Goal: Transaction & Acquisition: Purchase product/service

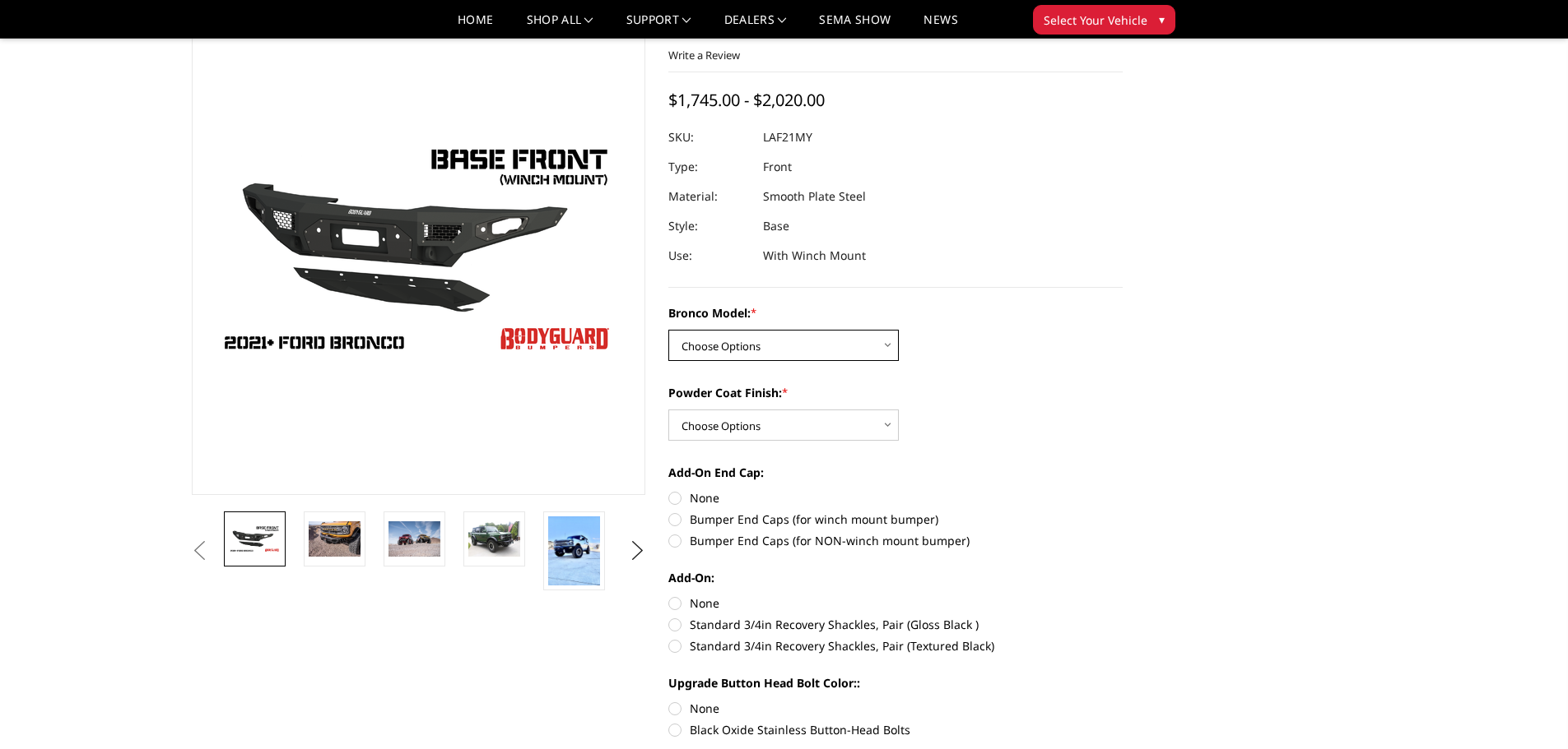
click at [838, 349] on select "Choose Options Base/Badlands/Wildtrak/etc. Raptor" at bounding box center [783, 345] width 230 height 31
click at [791, 357] on select "Choose Options Base/Badlands/Wildtrak/etc. Raptor" at bounding box center [783, 344] width 230 height 31
select select "4008"
click at [668, 329] on select "Choose Options Base/Badlands/Wildtrak/etc. Raptor" at bounding box center [783, 344] width 230 height 31
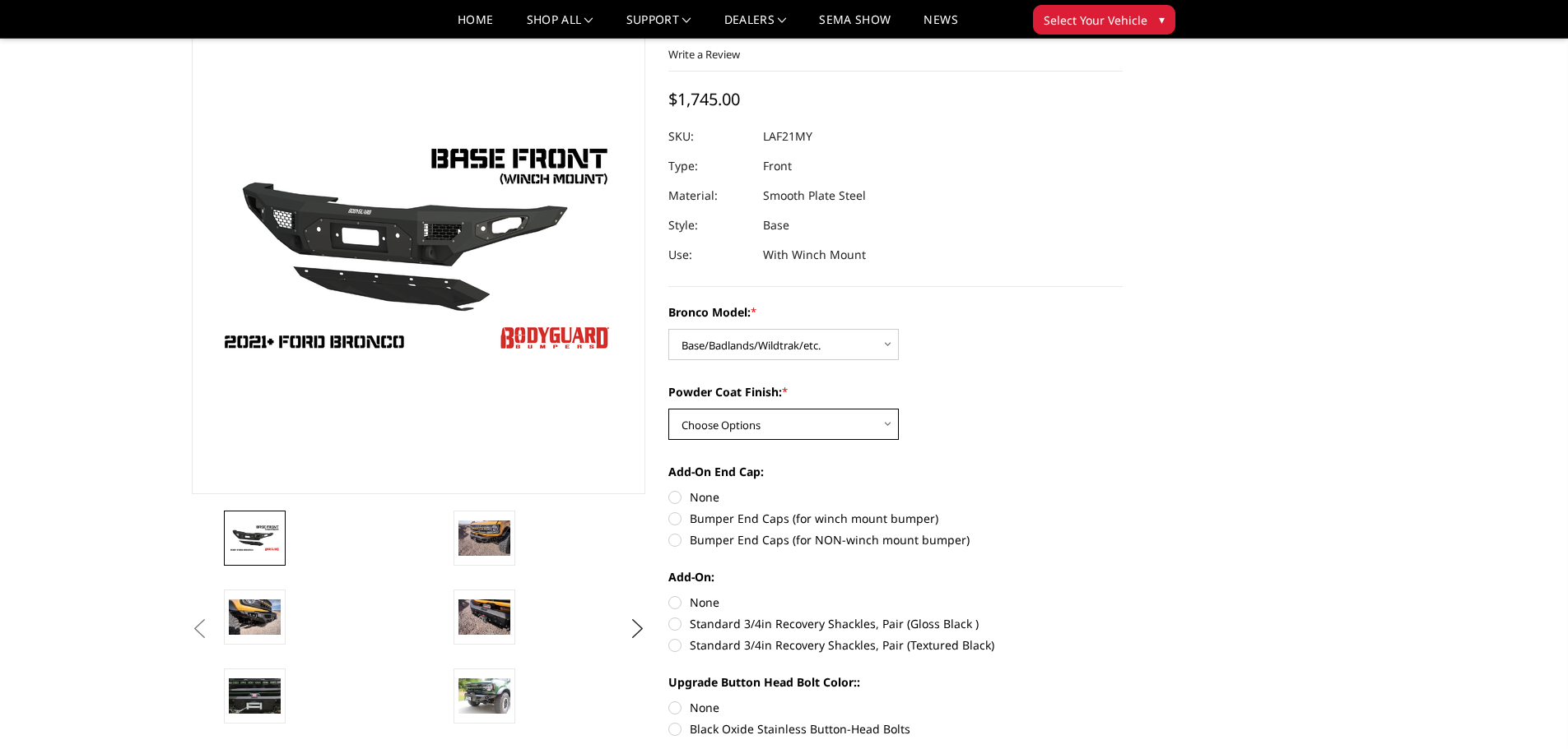
click at [797, 424] on select "Choose Options Bare Metal Textured Black Powder Coat" at bounding box center [783, 424] width 230 height 31
select select "4011"
click at [668, 409] on select "Choose Options Bare Metal Textured Black Powder Coat" at bounding box center [783, 424] width 230 height 31
click at [262, 613] on img at bounding box center [254, 617] width 52 height 35
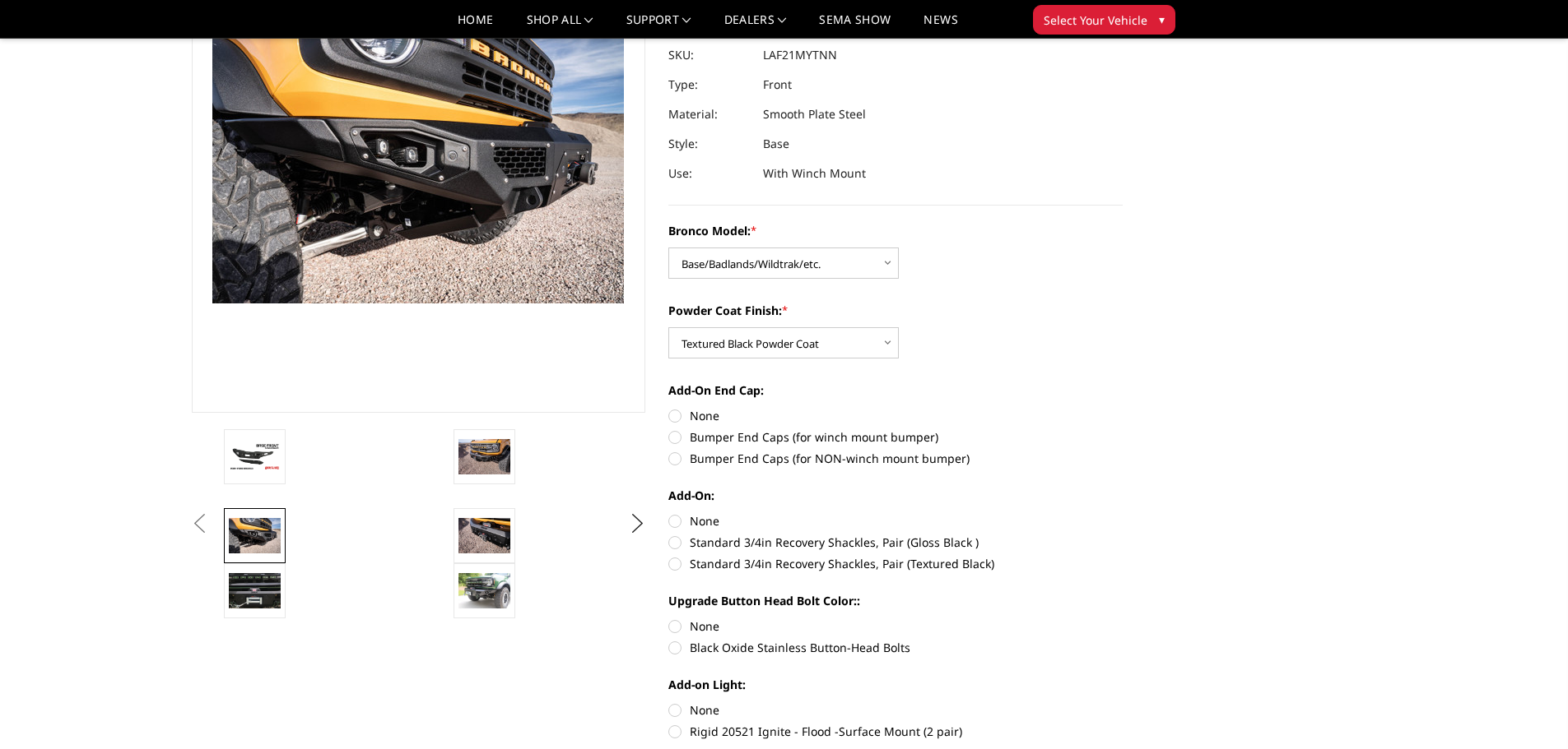
scroll to position [165, 0]
click at [677, 648] on label "Black Oxide Stainless Button-Head Bolts" at bounding box center [895, 647] width 454 height 17
click at [1123, 618] on input "Black Oxide Stainless Button-Head Bolts" at bounding box center [1123, 617] width 1 height 1
radio input "true"
click at [484, 529] on img at bounding box center [483, 535] width 52 height 35
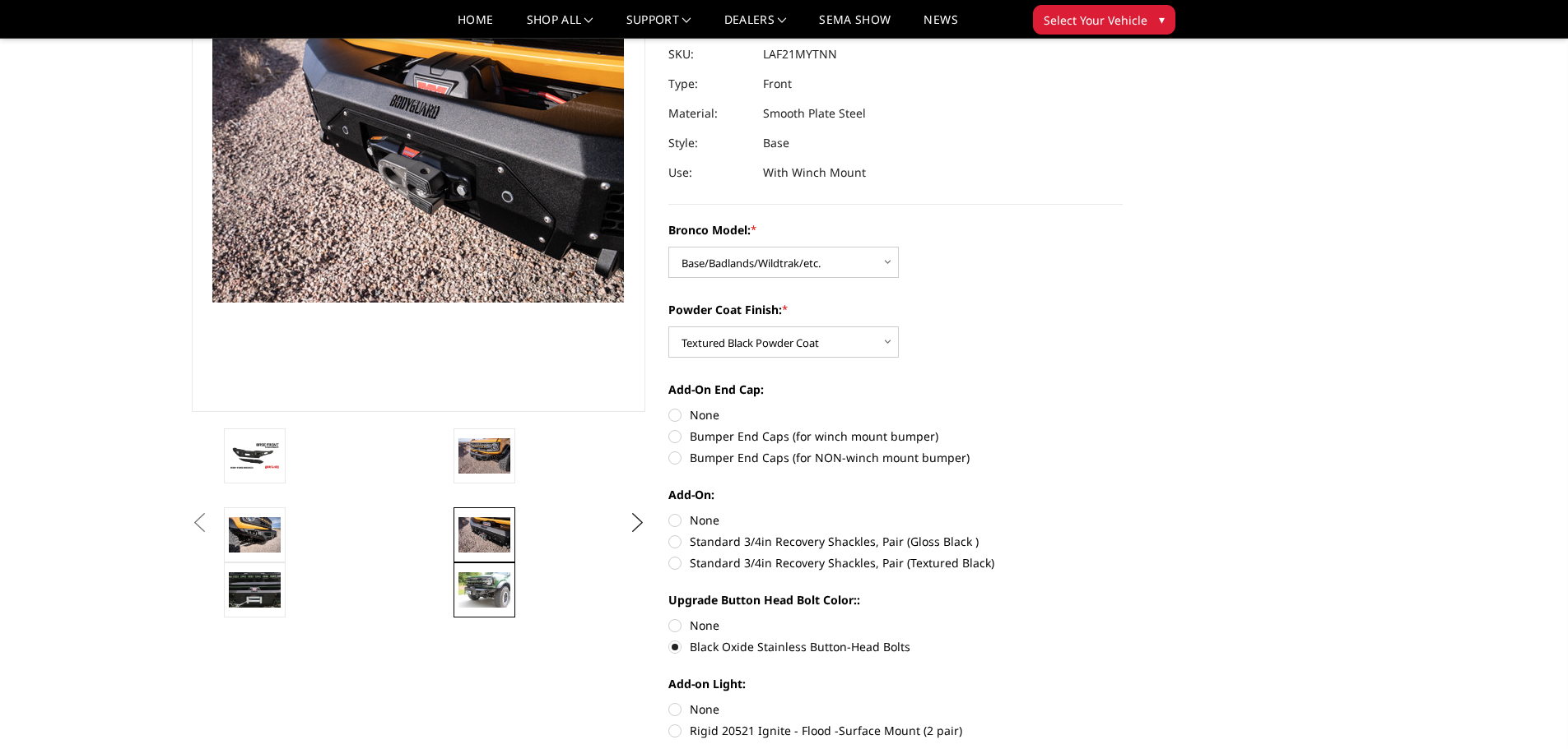
click at [498, 595] on img at bounding box center [483, 590] width 52 height 35
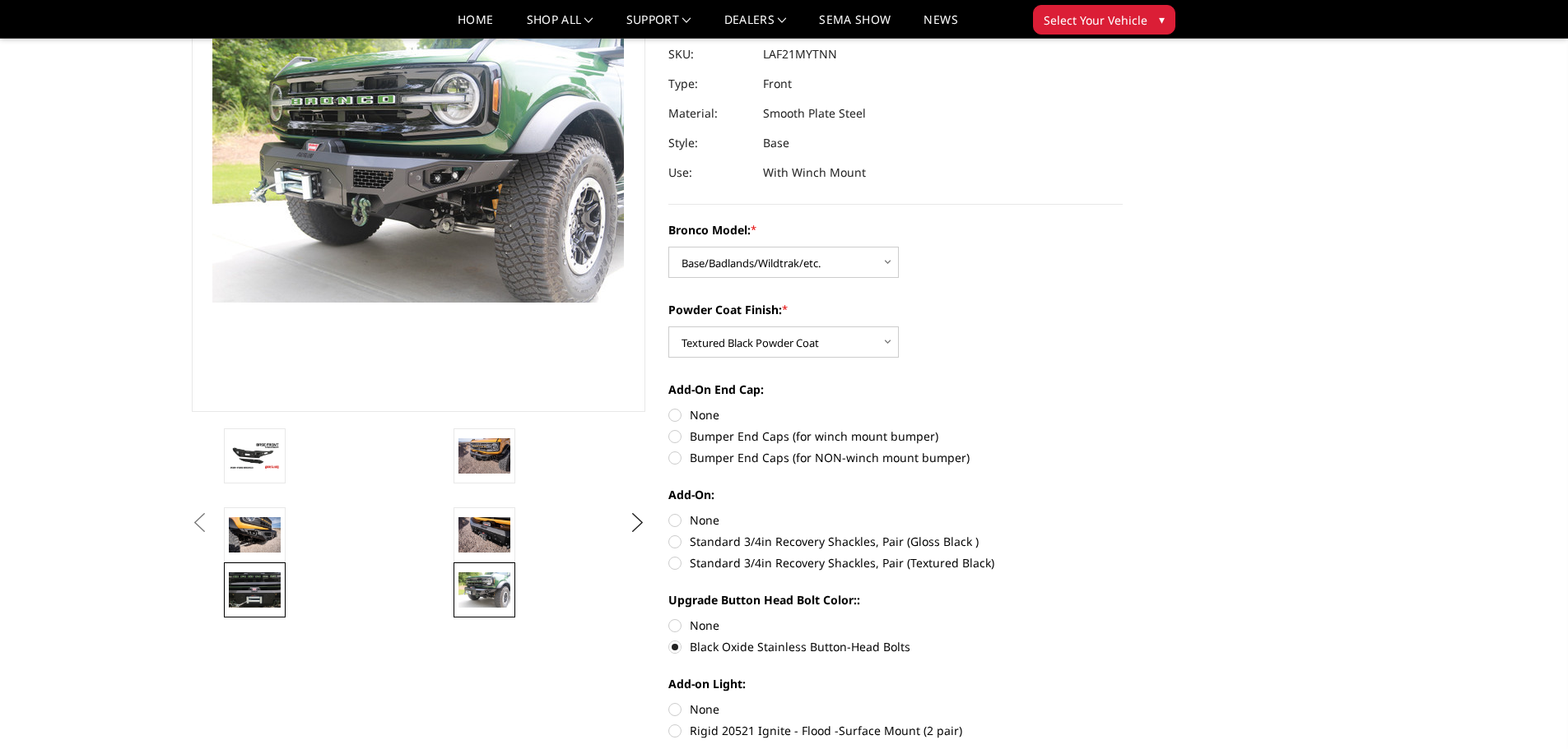
click at [266, 587] on img at bounding box center [254, 590] width 52 height 35
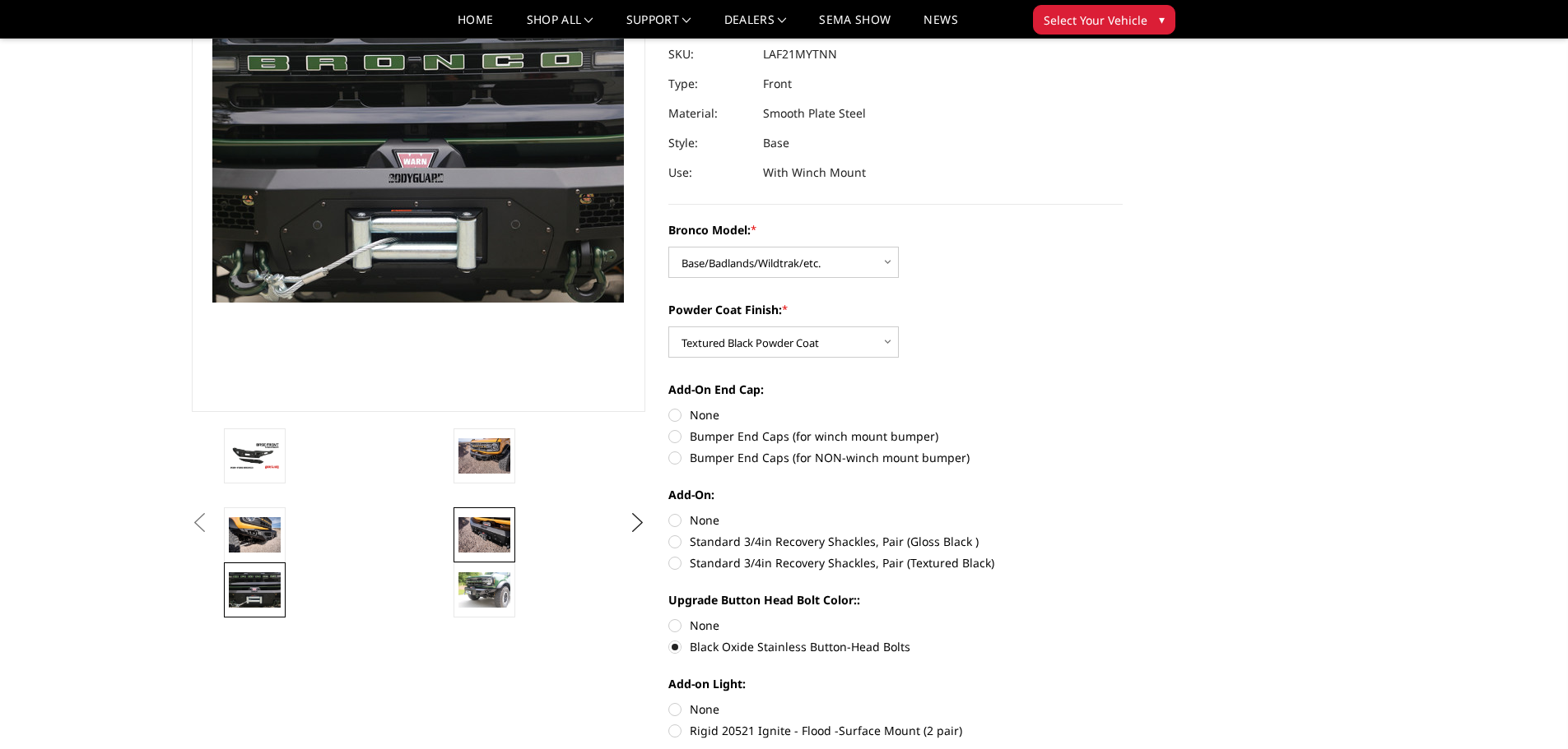
click at [506, 538] on img at bounding box center [483, 535] width 52 height 35
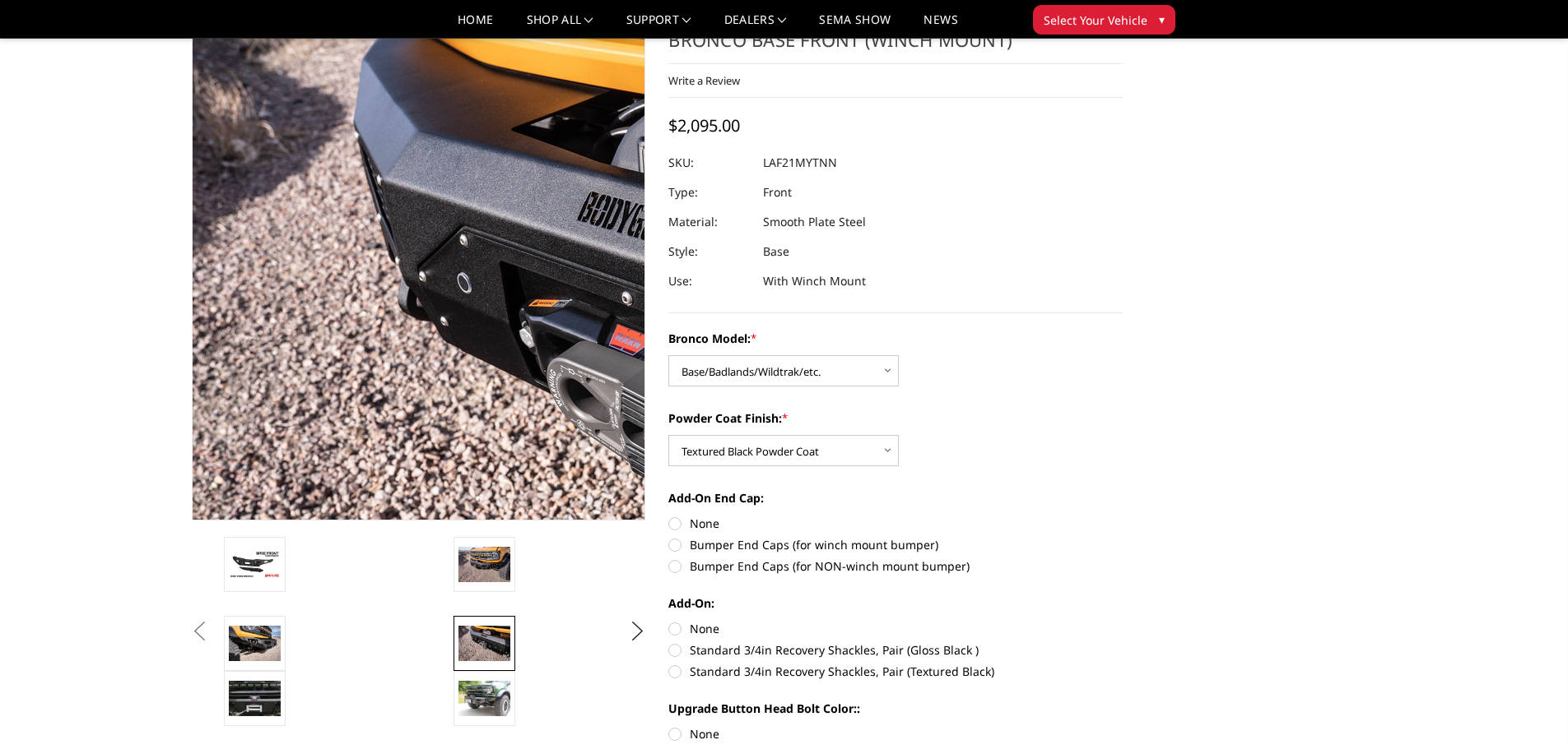
scroll to position [55, 0]
